Goal: Entertainment & Leisure: Consume media (video, audio)

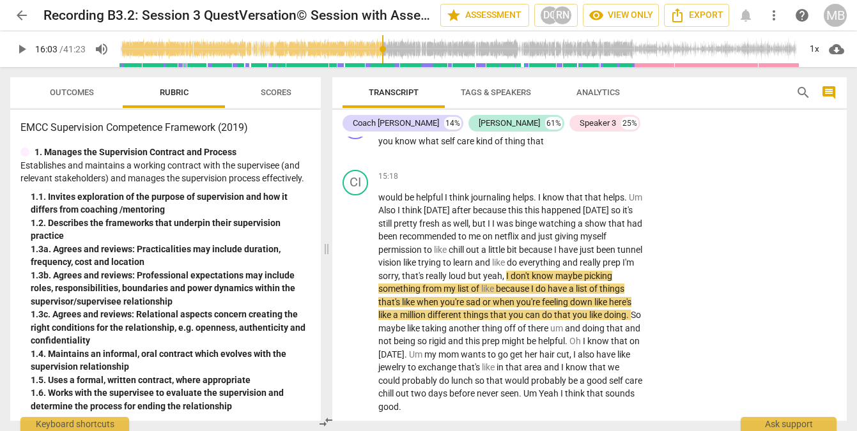
scroll to position [4013, 0]
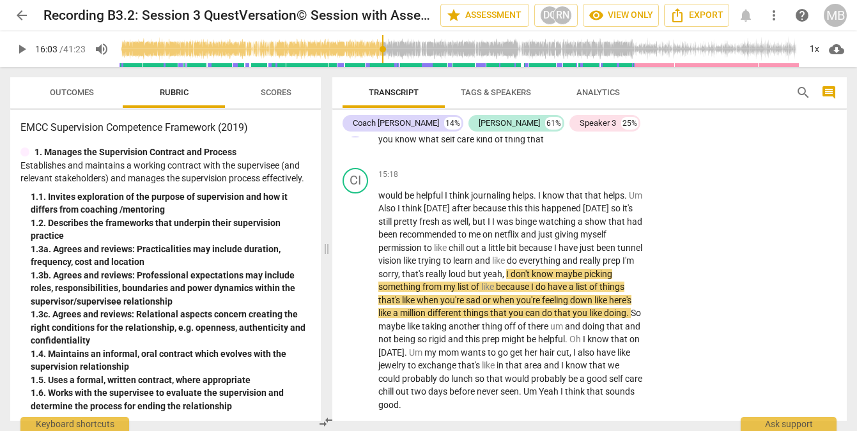
click at [23, 47] on span "play_arrow" at bounding box center [21, 49] width 15 height 15
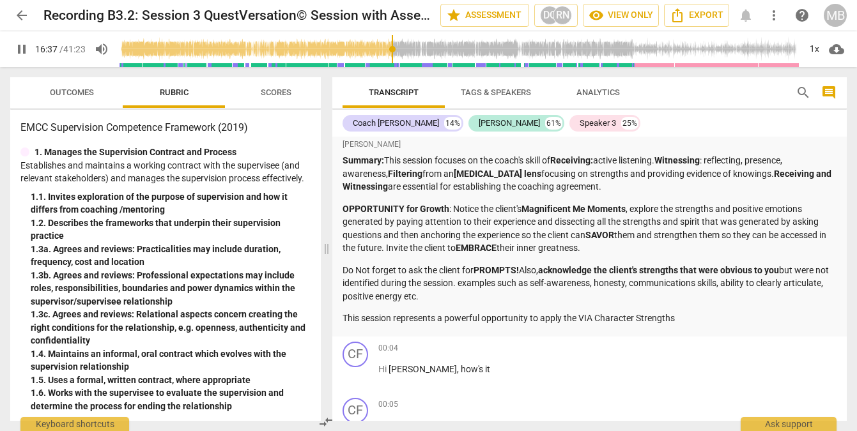
scroll to position [0, 0]
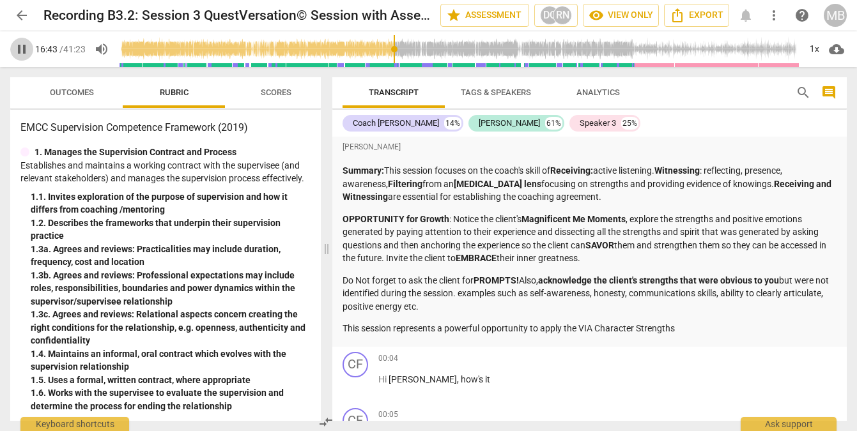
click at [18, 49] on span "pause" at bounding box center [21, 49] width 15 height 15
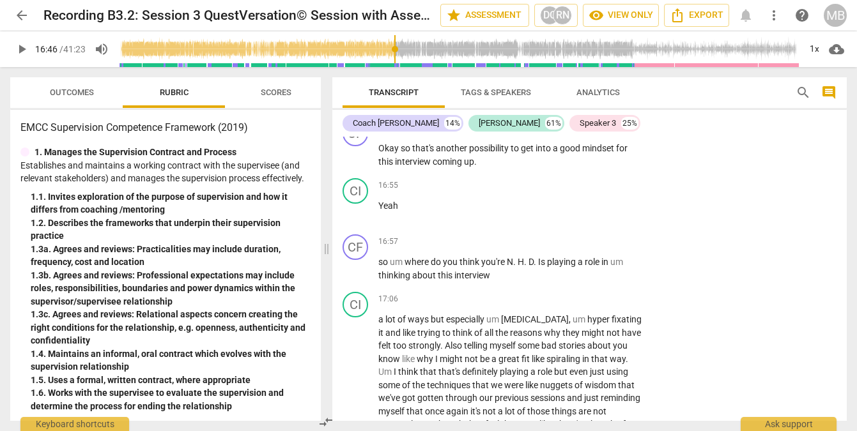
click at [395, 49] on input "range" at bounding box center [458, 49] width 681 height 41
click at [24, 49] on span "play_arrow" at bounding box center [21, 49] width 15 height 15
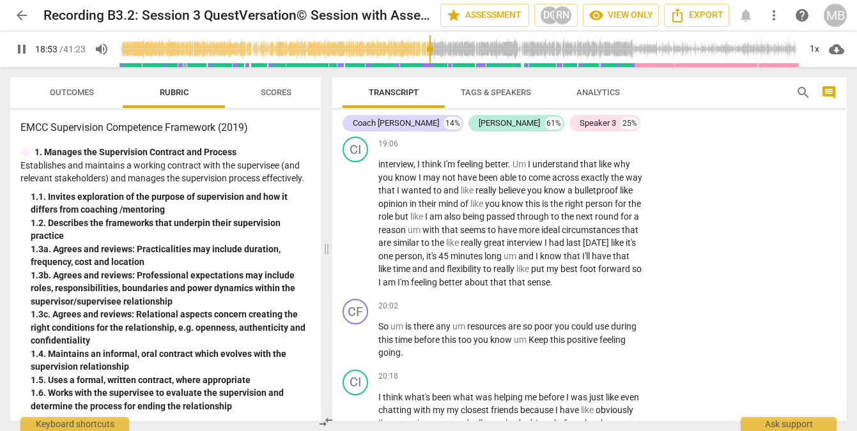
scroll to position [4827, 0]
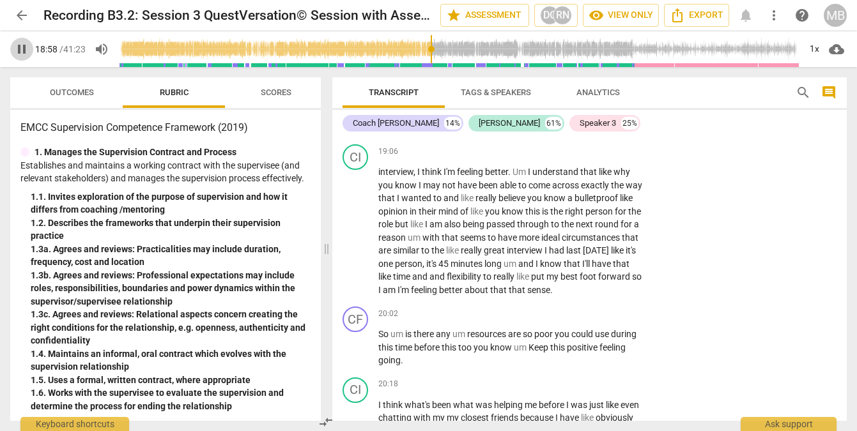
click at [22, 44] on span "pause" at bounding box center [21, 49] width 15 height 15
type input "1138"
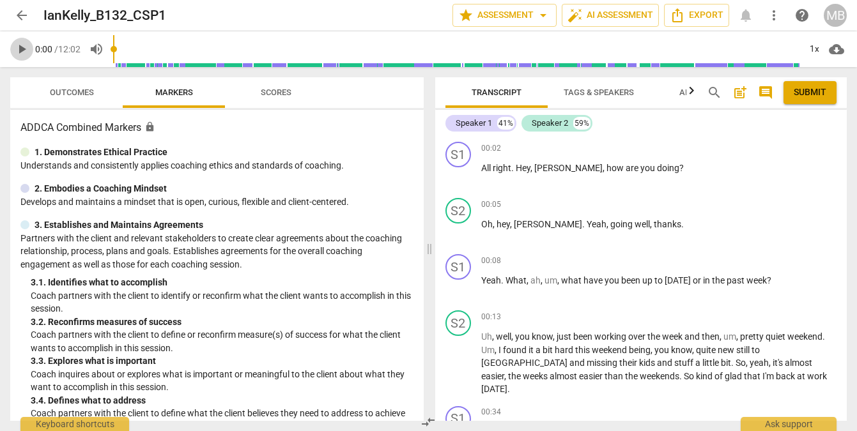
click at [20, 49] on span "play_arrow" at bounding box center [21, 49] width 15 height 15
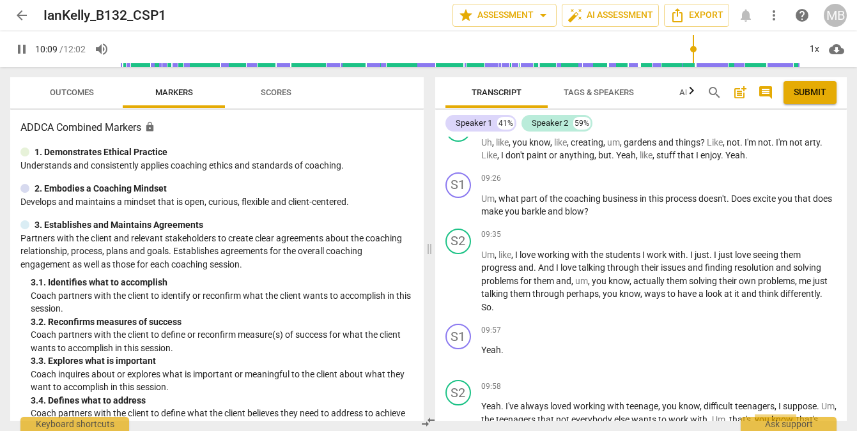
scroll to position [3862, 0]
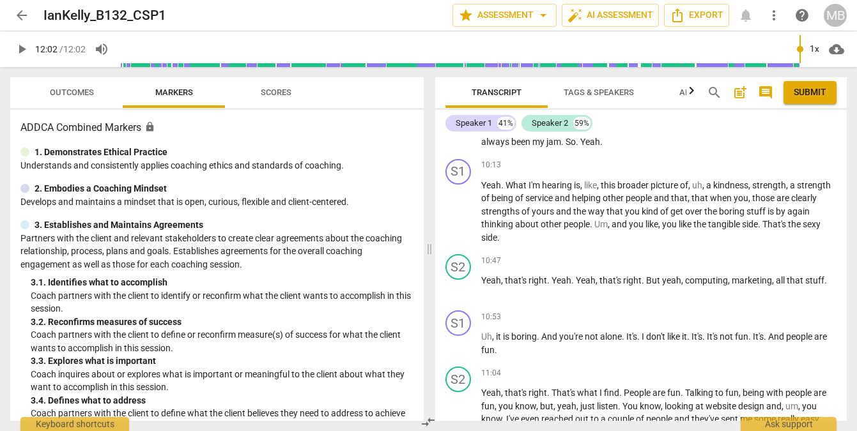
type input "722"
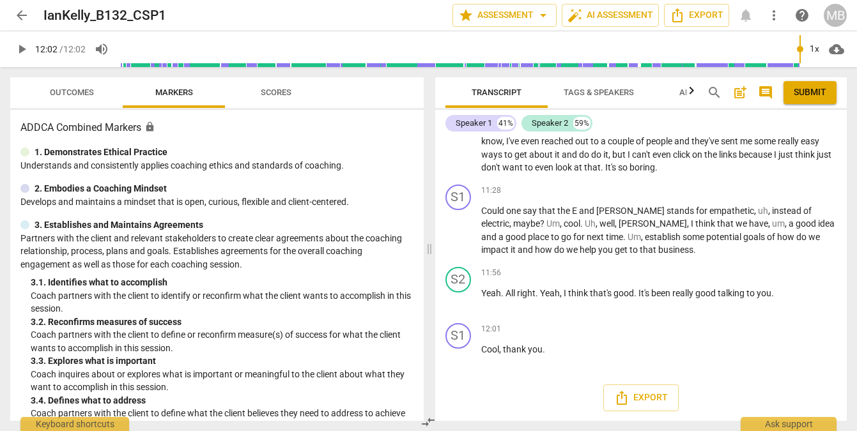
click at [25, 150] on div at bounding box center [24, 152] width 9 height 9
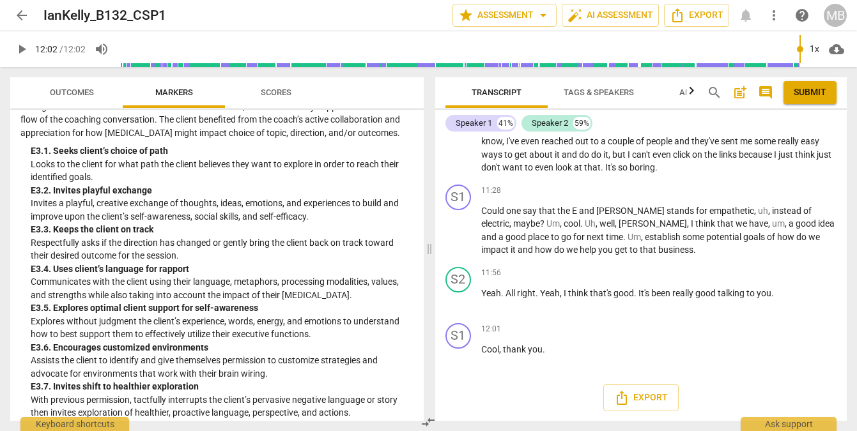
scroll to position [2689, 0]
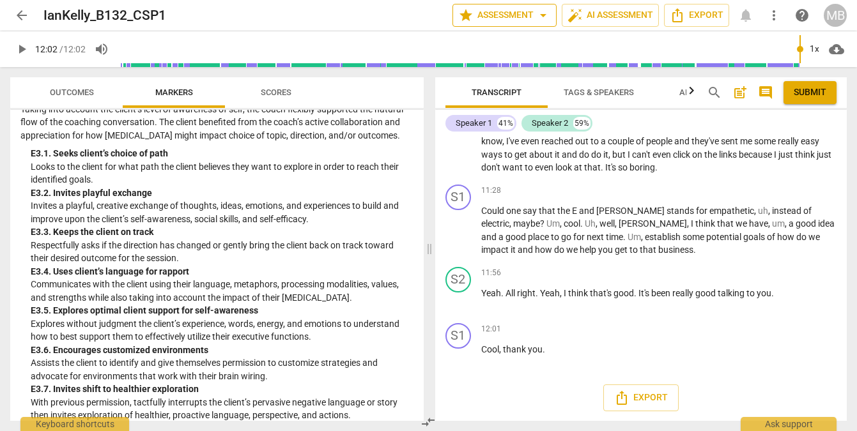
click at [542, 14] on span "arrow_drop_down" at bounding box center [543, 15] width 15 height 15
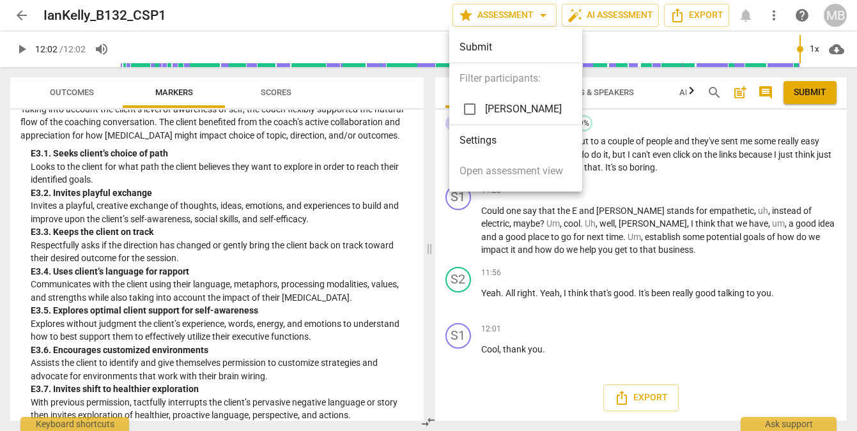
click at [428, 15] on div at bounding box center [428, 215] width 857 height 431
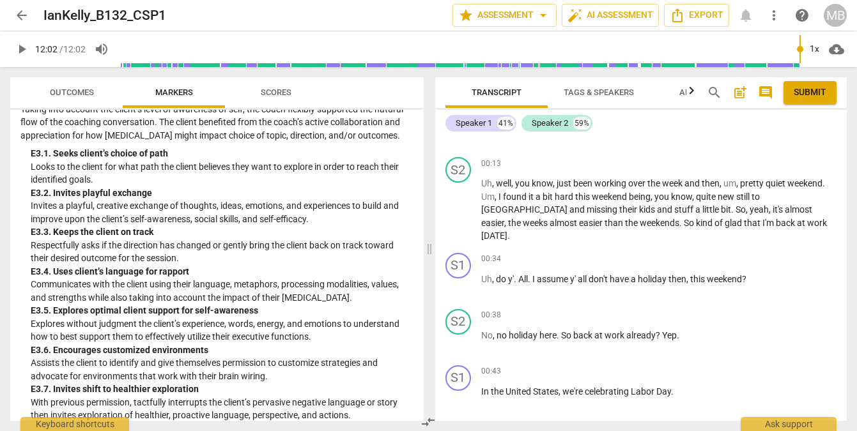
scroll to position [0, 0]
